Goal: Task Accomplishment & Management: Use online tool/utility

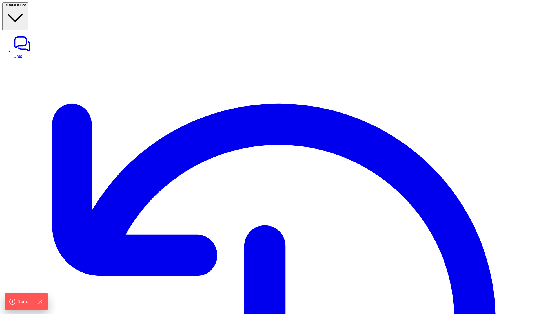
scroll to position [0, 297]
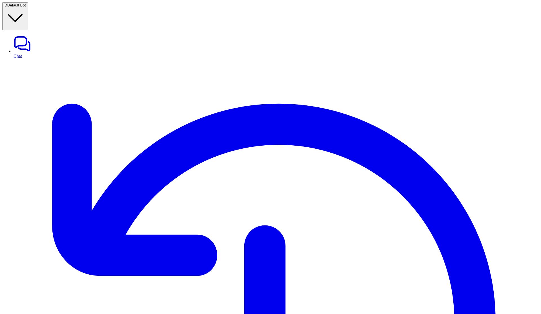
click at [26, 5] on span "Default Bot" at bounding box center [16, 5] width 19 height 4
